Goal: Task Accomplishment & Management: Manage account settings

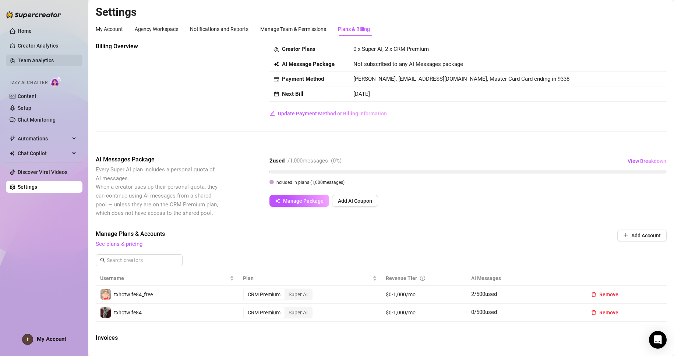
click at [27, 58] on link "Team Analytics" at bounding box center [36, 60] width 36 height 6
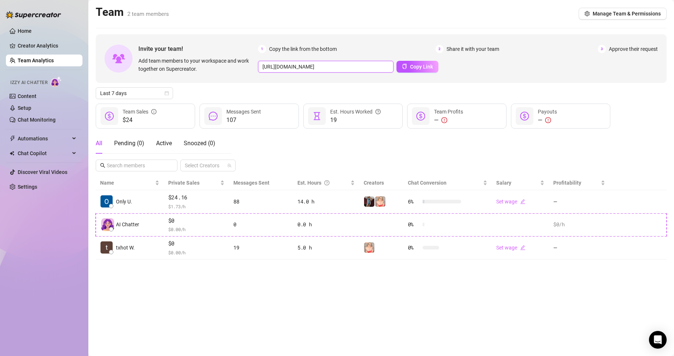
click at [368, 67] on input "[URL][DOMAIN_NAME]" at bounding box center [326, 67] width 136 height 12
click at [405, 65] on button "Copy Link" at bounding box center [418, 67] width 42 height 12
click at [618, 49] on span "Approve their request" at bounding box center [633, 49] width 49 height 8
click at [381, 322] on main "Team 2 team members Manage Team & Permissions Invite your team! Add team member…" at bounding box center [381, 178] width 586 height 356
click at [344, 287] on main "Team 2 team members Manage Team & Permissions Invite your team! Add team member…" at bounding box center [381, 178] width 586 height 356
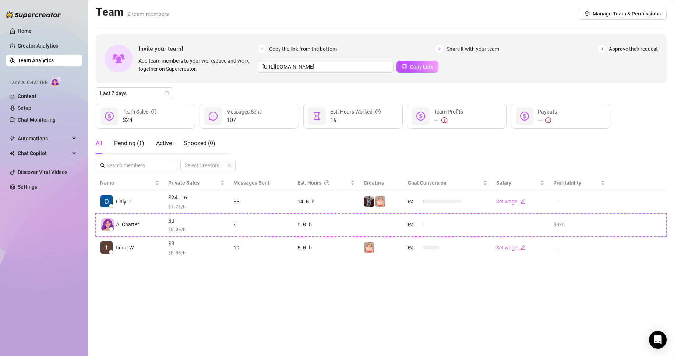
click at [617, 48] on span "Approve their request" at bounding box center [633, 49] width 49 height 8
click at [608, 48] on div "3 Approve their request" at bounding box center [628, 49] width 60 height 8
click at [50, 253] on div "Home Creator Analytics Team Analytics Izzy AI Chatter Content Setup Chat Monito…" at bounding box center [44, 174] width 77 height 349
click at [220, 307] on main "Team 2 team members Manage Team & Permissions Invite your team! Add team member…" at bounding box center [381, 178] width 586 height 356
click at [44, 264] on div "Home Creator Analytics Team Analytics Izzy AI Chatter Content Setup Chat Monito…" at bounding box center [44, 174] width 77 height 349
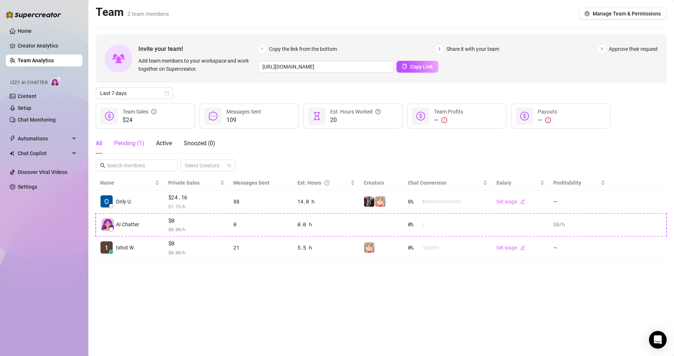
click at [133, 141] on div "Pending ( 1 )" at bounding box center [129, 143] width 30 height 9
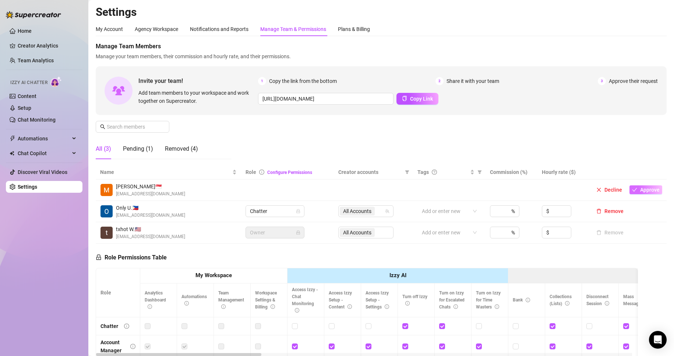
click at [641, 190] on span "Approve" at bounding box center [651, 190] width 20 height 6
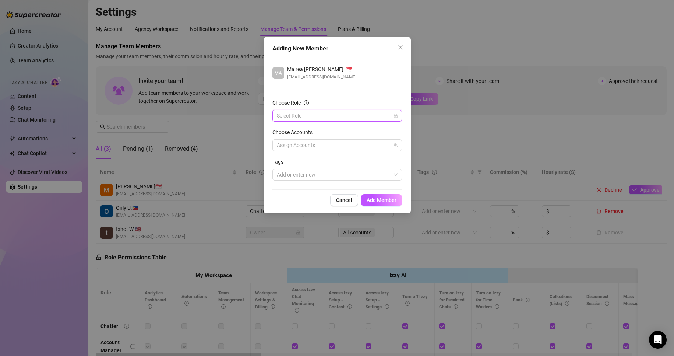
click at [288, 118] on input "Choose Role" at bounding box center [334, 115] width 114 height 11
click at [295, 130] on div "Chatter" at bounding box center [337, 130] width 118 height 8
click at [295, 145] on div at bounding box center [333, 145] width 119 height 10
click at [288, 172] on span "Select tree node" at bounding box center [288, 171] width 6 height 6
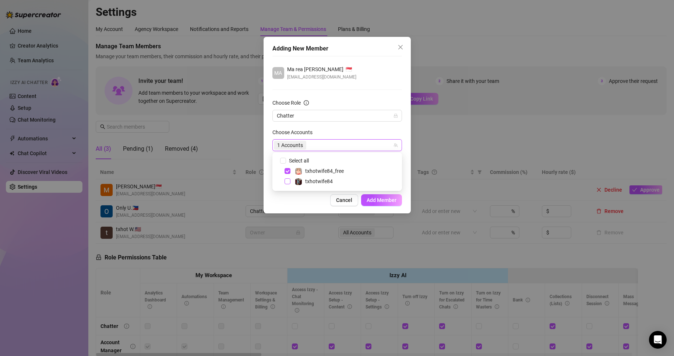
click at [288, 183] on span "Select tree node" at bounding box center [288, 181] width 6 height 6
checkbox input "true"
click at [378, 202] on span "Add Member" at bounding box center [382, 200] width 30 height 6
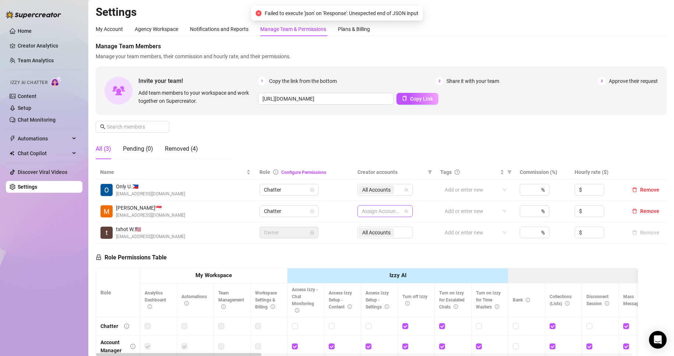
click at [405, 213] on icon "team" at bounding box center [407, 211] width 4 height 4
click at [484, 213] on div at bounding box center [472, 211] width 60 height 10
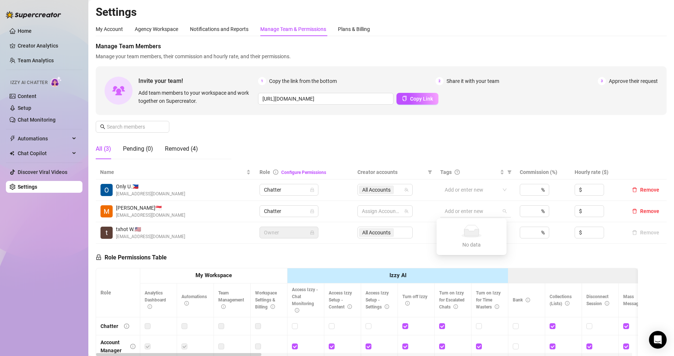
click at [484, 213] on div at bounding box center [472, 211] width 60 height 10
click at [382, 209] on div at bounding box center [381, 211] width 45 height 10
click at [367, 225] on input "Select all" at bounding box center [366, 227] width 6 height 6
checkbox input "true"
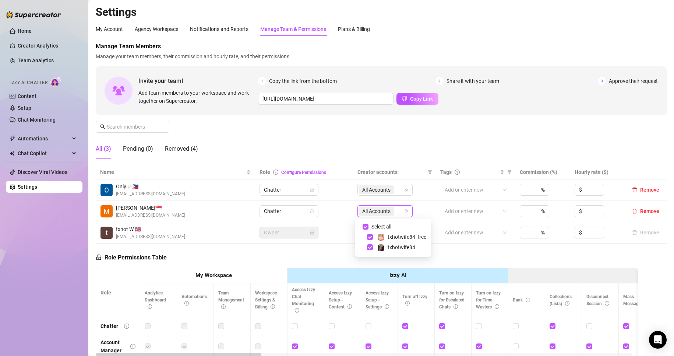
click at [427, 208] on td "16011643, 5892234 All Accounts" at bounding box center [394, 211] width 83 height 21
click at [427, 208] on td "All Accounts" at bounding box center [394, 211] width 83 height 21
click at [303, 171] on link "Configure Permissions" at bounding box center [303, 172] width 45 height 5
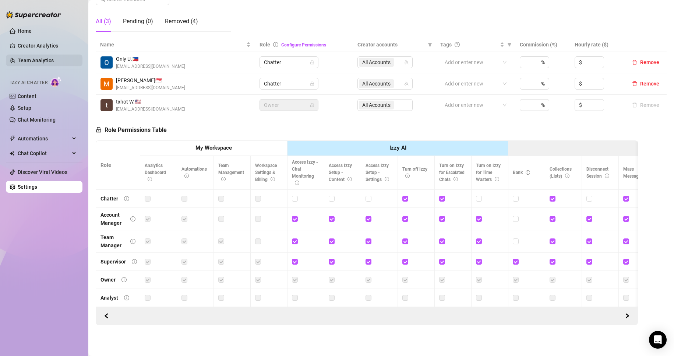
click at [42, 62] on link "Team Analytics" at bounding box center [36, 60] width 36 height 6
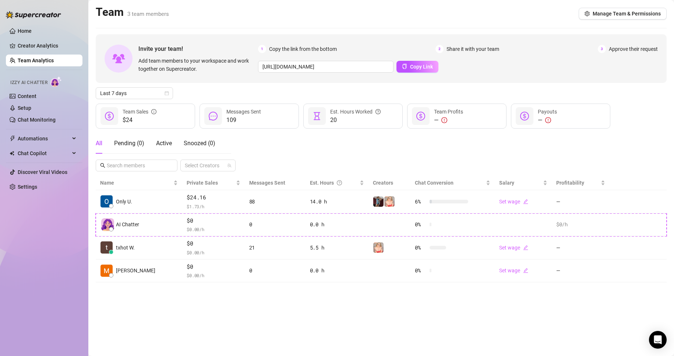
click at [202, 317] on main "Team 3 team members Manage Team & Permissions Invite your team! Add team member…" at bounding box center [381, 178] width 586 height 356
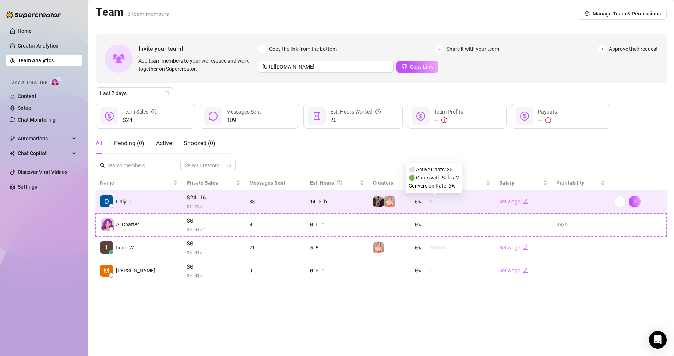
click at [436, 204] on div "6 %" at bounding box center [441, 201] width 53 height 8
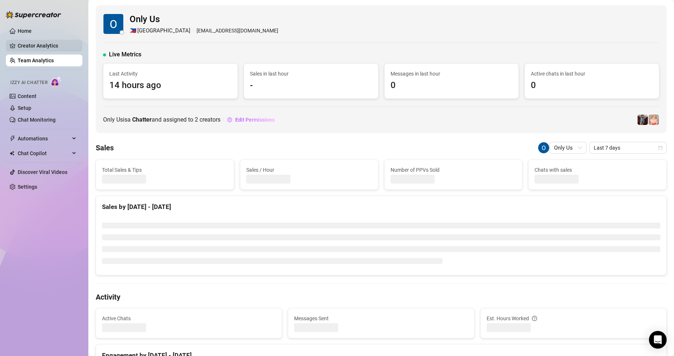
click at [28, 43] on link "Creator Analytics" at bounding box center [47, 46] width 59 height 12
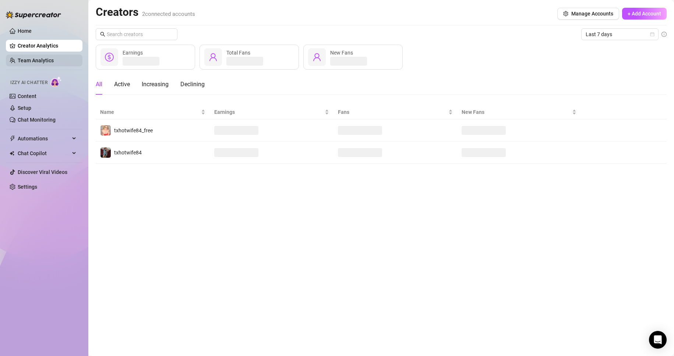
click at [33, 63] on link "Team Analytics" at bounding box center [36, 60] width 36 height 6
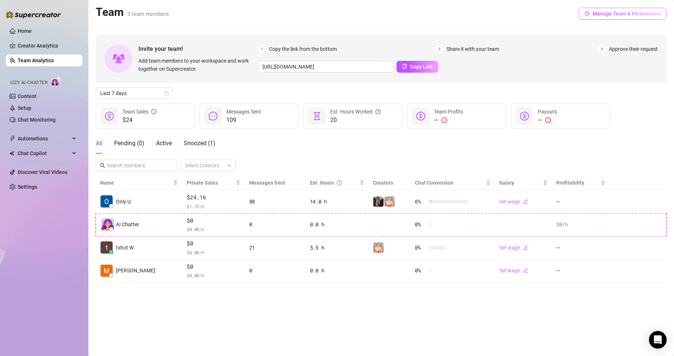
click at [625, 14] on span "Manage Team & Permissions" at bounding box center [627, 14] width 68 height 6
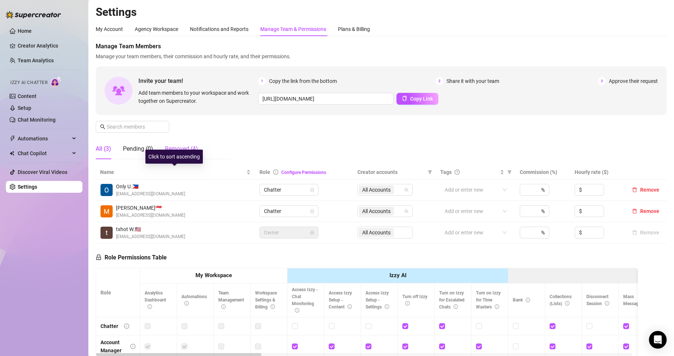
click at [187, 149] on div "Removed (4)" at bounding box center [181, 148] width 33 height 9
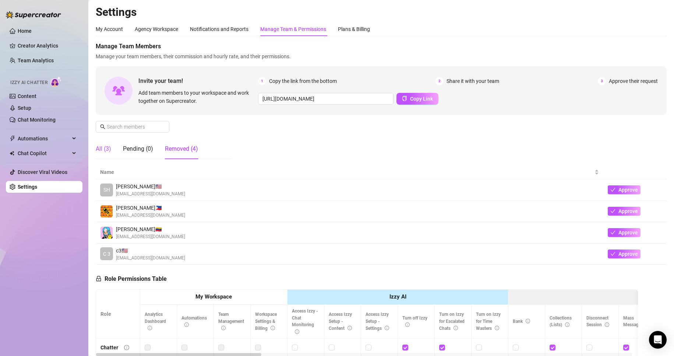
click at [104, 146] on div "All (3)" at bounding box center [103, 148] width 15 height 9
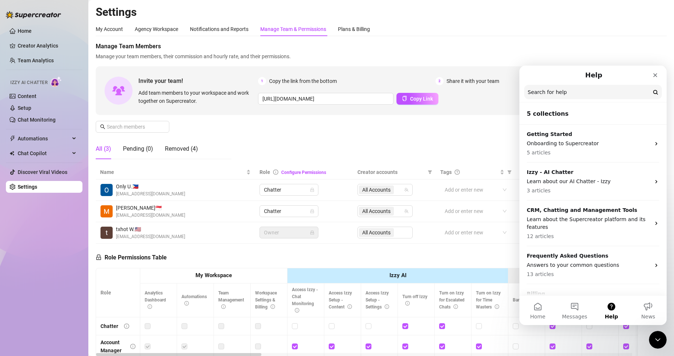
click at [575, 91] on input "Search for help" at bounding box center [594, 92] width 138 height 14
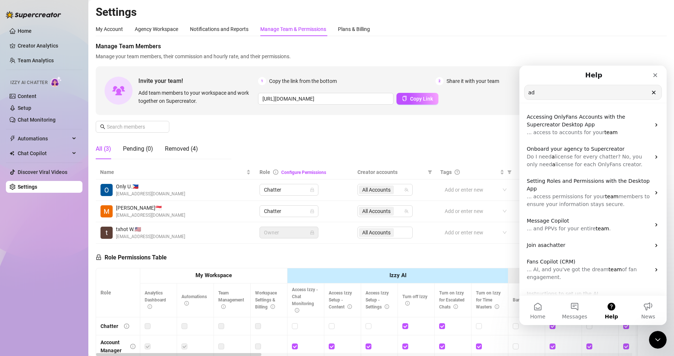
type input "a"
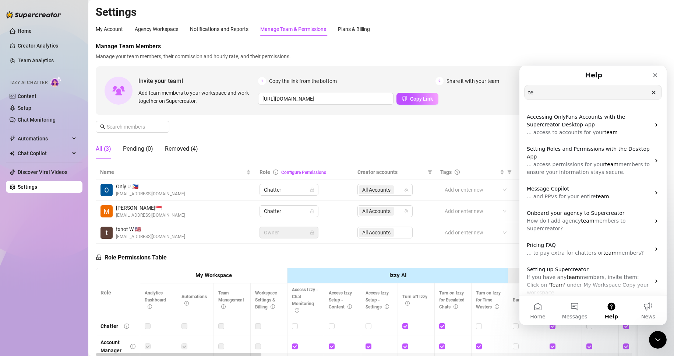
type input "t"
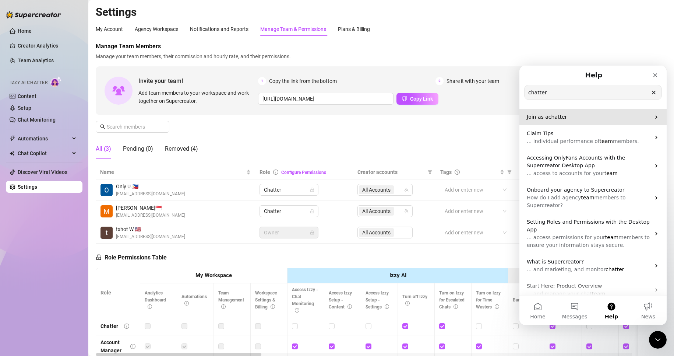
type input "chatter"
click at [544, 118] on span "Join as a" at bounding box center [538, 117] width 22 height 6
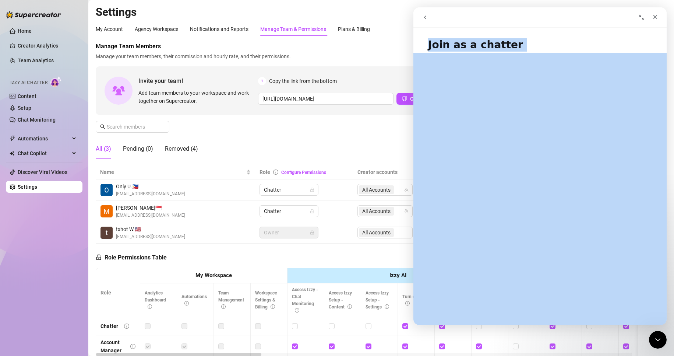
drag, startPoint x: 429, startPoint y: 46, endPoint x: 597, endPoint y: 184, distance: 217.2
click at [597, 184] on div "Join as a chatter Did this answer your question? 😞 😐 😃 Open in help center" at bounding box center [540, 178] width 253 height 294
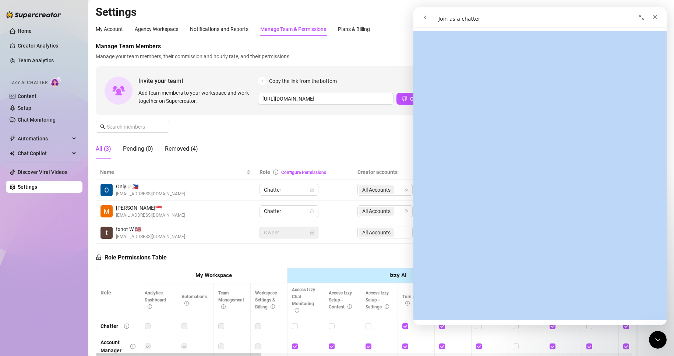
scroll to position [961, 0]
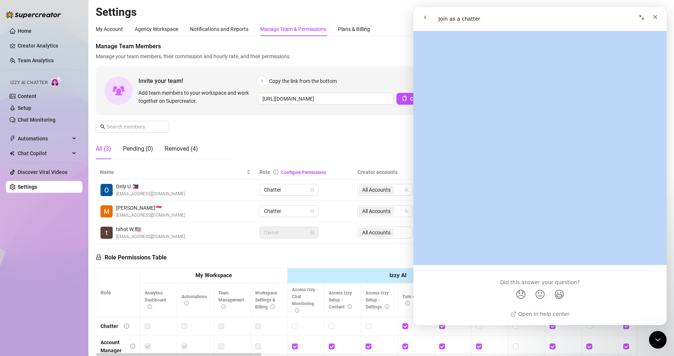
copy h1 "Join as a chatter"
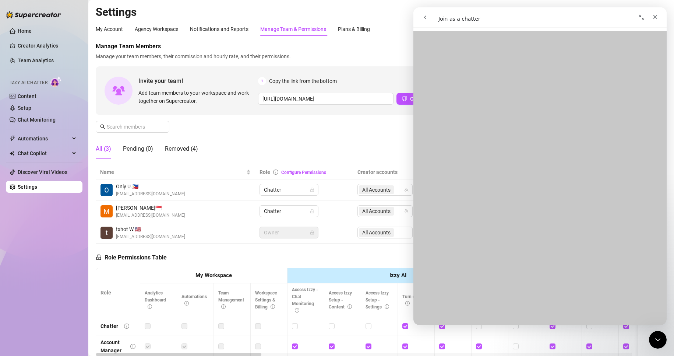
scroll to position [0, 0]
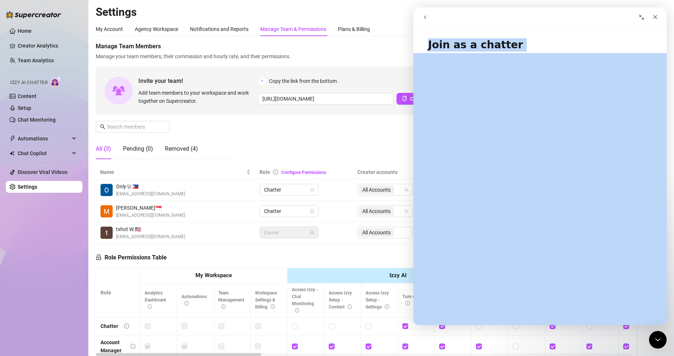
click at [498, 51] on h1 "Join as a chatter" at bounding box center [540, 42] width 253 height 22
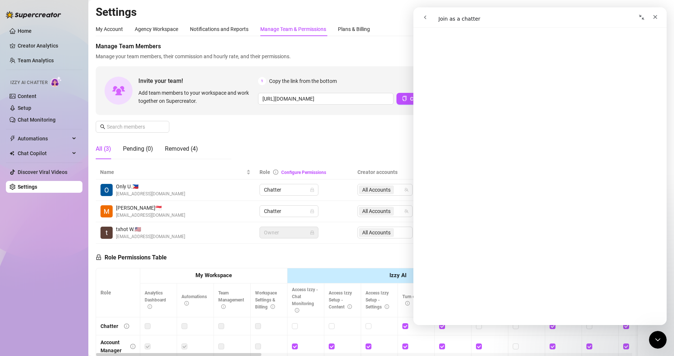
scroll to position [810, 0]
click at [656, 17] on icon "Close" at bounding box center [656, 17] width 6 height 6
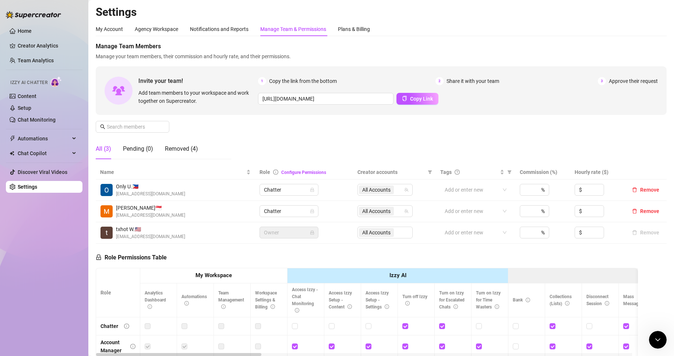
scroll to position [0, 0]
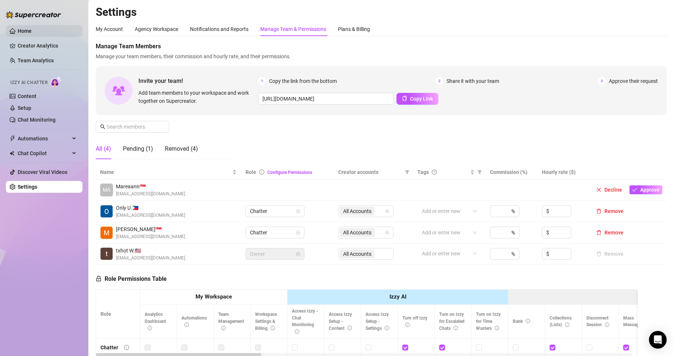
click at [24, 30] on link "Home" at bounding box center [25, 31] width 14 height 6
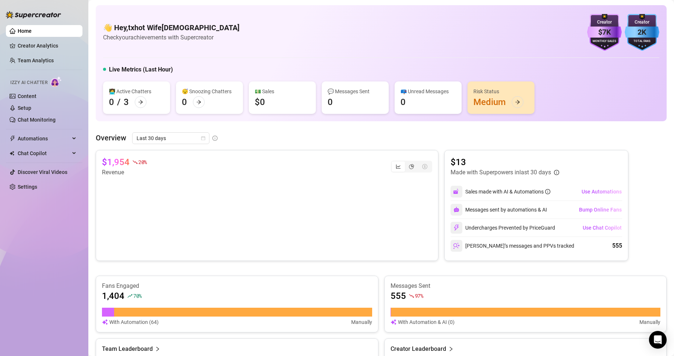
click at [22, 28] on link "Home" at bounding box center [25, 31] width 14 height 6
click at [22, 185] on link "Settings" at bounding box center [28, 187] width 20 height 6
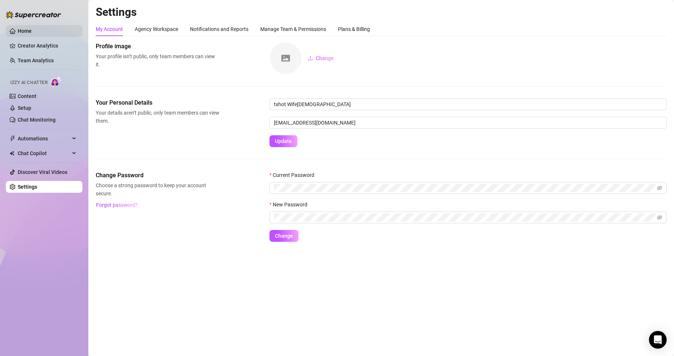
click at [21, 31] on link "Home" at bounding box center [25, 31] width 14 height 6
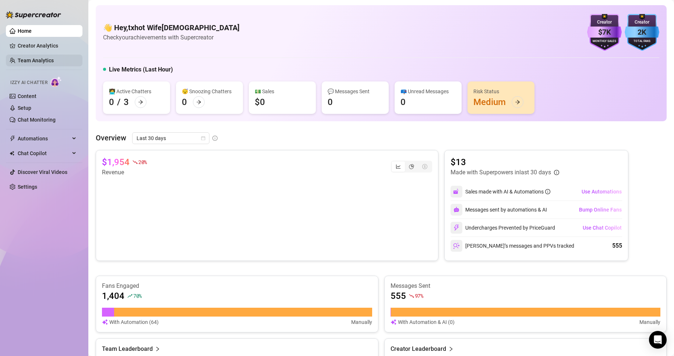
click at [32, 57] on link "Team Analytics" at bounding box center [36, 60] width 36 height 6
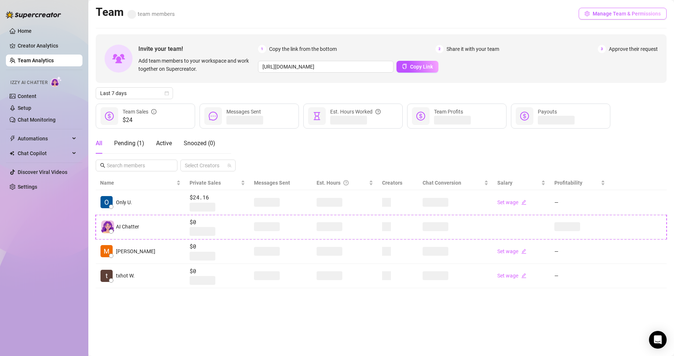
click at [619, 14] on span "Manage Team & Permissions" at bounding box center [627, 14] width 68 height 6
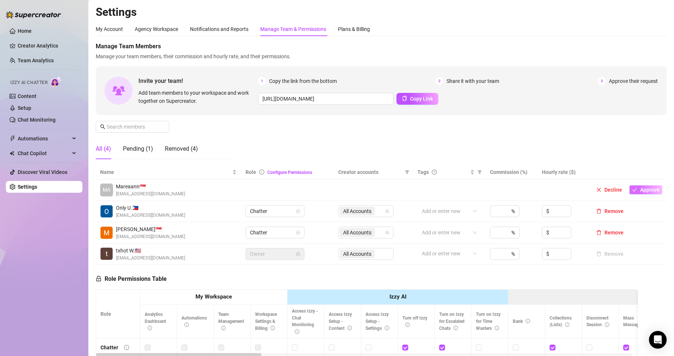
click at [641, 189] on span "Approve" at bounding box center [651, 190] width 20 height 6
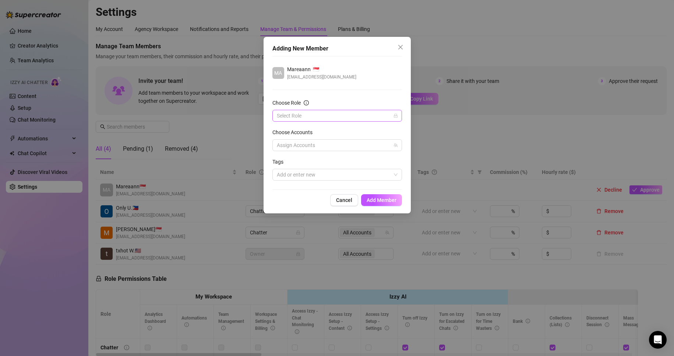
click at [293, 118] on input "Choose Role" at bounding box center [334, 115] width 114 height 11
click at [297, 127] on div "Chatter" at bounding box center [337, 130] width 118 height 8
click at [294, 145] on div at bounding box center [333, 145] width 119 height 10
click at [287, 162] on span "Select all" at bounding box center [299, 161] width 26 height 8
click at [285, 162] on input "Select all" at bounding box center [282, 160] width 5 height 5
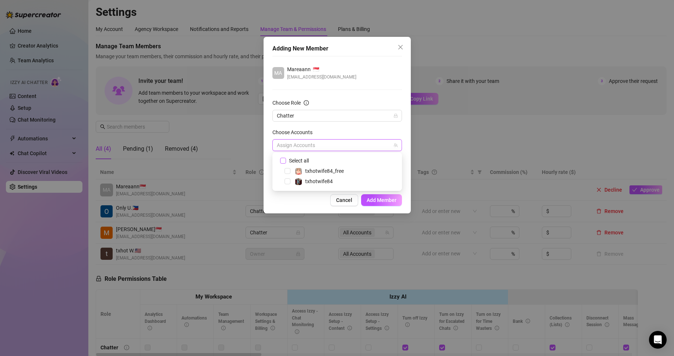
checkbox input "true"
click at [376, 198] on span "Add Member" at bounding box center [382, 200] width 30 height 6
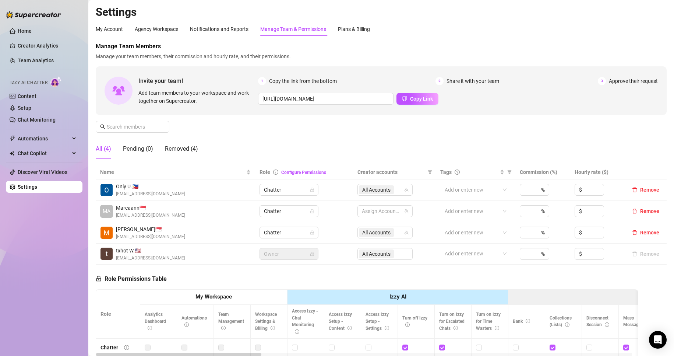
click at [387, 210] on div at bounding box center [381, 211] width 45 height 10
click at [365, 227] on input "Select all" at bounding box center [366, 227] width 6 height 6
checkbox input "true"
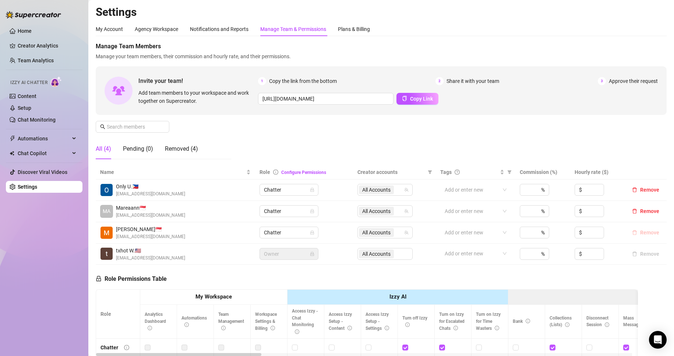
click at [641, 233] on span "Remove" at bounding box center [650, 232] width 19 height 6
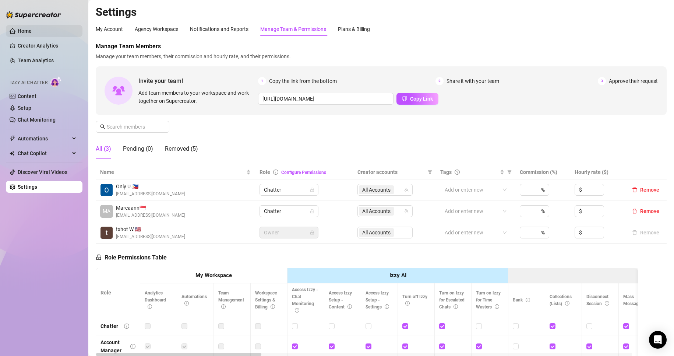
click at [26, 31] on link "Home" at bounding box center [25, 31] width 14 height 6
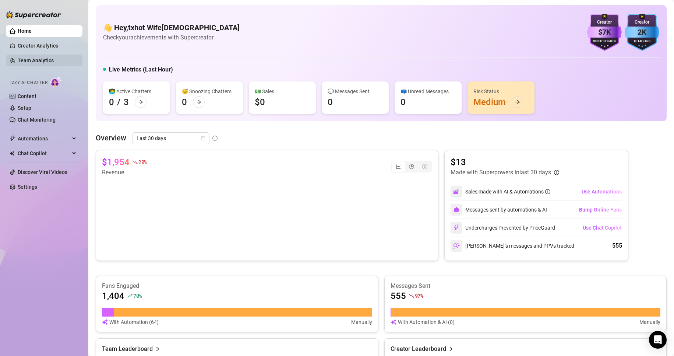
click at [41, 59] on link "Team Analytics" at bounding box center [36, 60] width 36 height 6
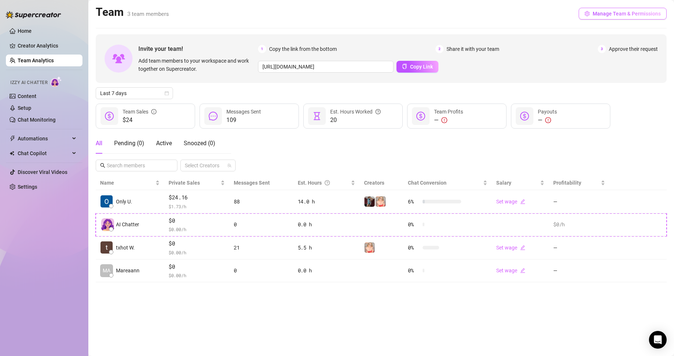
click at [622, 13] on span "Manage Team & Permissions" at bounding box center [627, 14] width 68 height 6
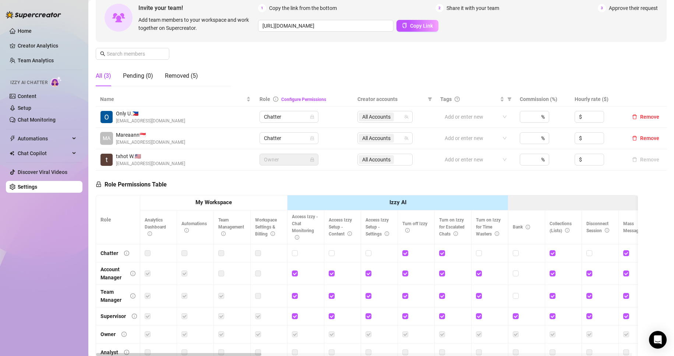
scroll to position [74, 0]
click at [525, 138] on input at bounding box center [528, 137] width 7 height 11
click at [500, 136] on div "Add or enter new" at bounding box center [476, 137] width 71 height 12
click at [473, 136] on div at bounding box center [472, 137] width 60 height 10
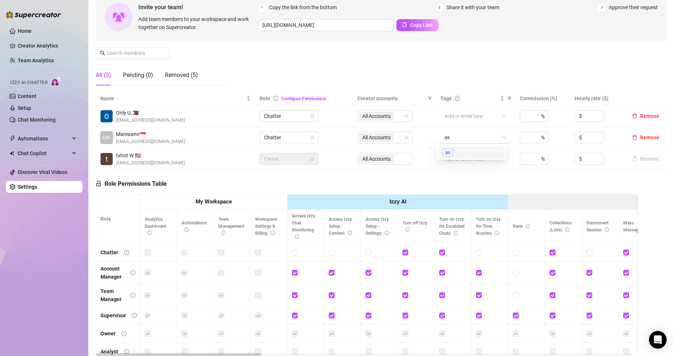
type input "a"
click at [548, 182] on div "Role Permissions Table Role My Workspace Izzy AI OnlyFans Side Menu OnlyFans Ch…" at bounding box center [367, 276] width 543 height 212
click at [20, 29] on link "Home" at bounding box center [25, 31] width 14 height 6
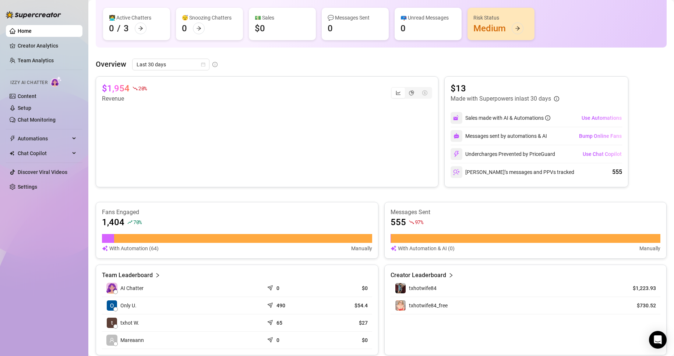
click at [22, 34] on link "Home" at bounding box center [25, 31] width 14 height 6
click at [25, 187] on link "Settings" at bounding box center [28, 187] width 20 height 6
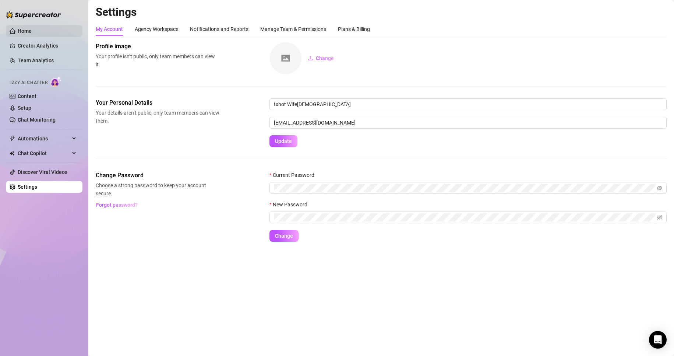
click at [21, 32] on link "Home" at bounding box center [25, 31] width 14 height 6
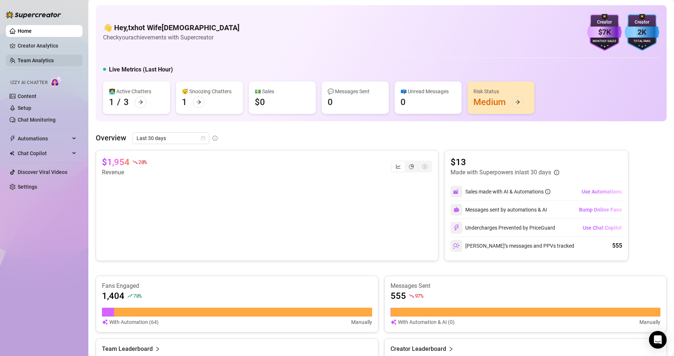
click at [18, 62] on link "Team Analytics" at bounding box center [36, 60] width 36 height 6
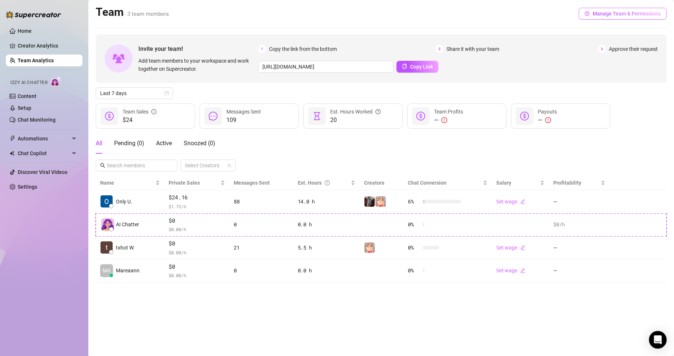
click at [602, 14] on span "Manage Team & Permissions" at bounding box center [627, 14] width 68 height 6
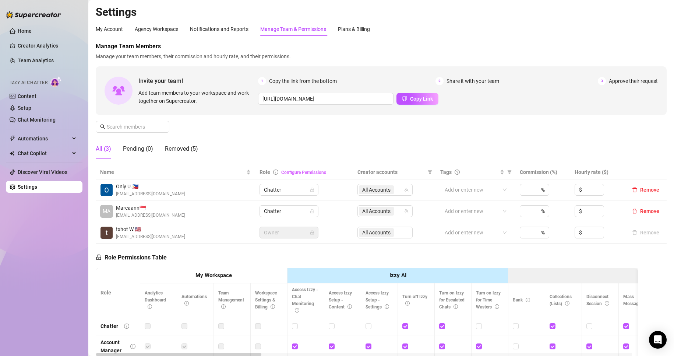
click at [309, 171] on link "Configure Permissions" at bounding box center [303, 172] width 45 height 5
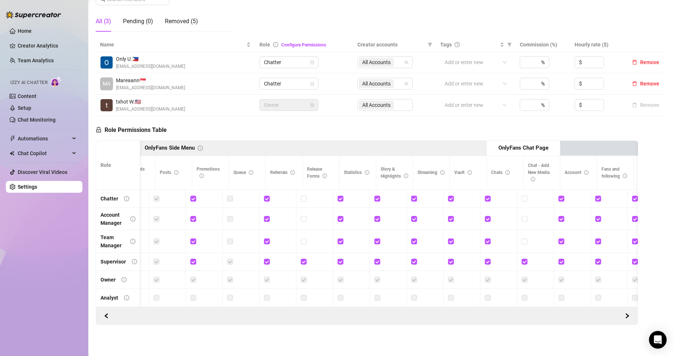
scroll to position [0, 691]
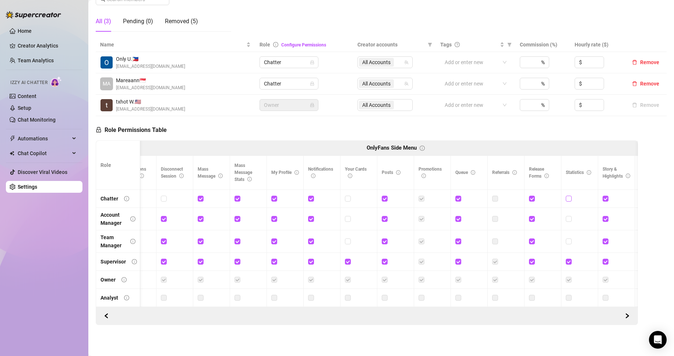
click at [568, 196] on input "checkbox" at bounding box center [568, 198] width 5 height 5
checkbox input "true"
click at [203, 127] on span "Save Permissions" at bounding box center [205, 130] width 42 height 6
